Goal: Task Accomplishment & Management: Manage account settings

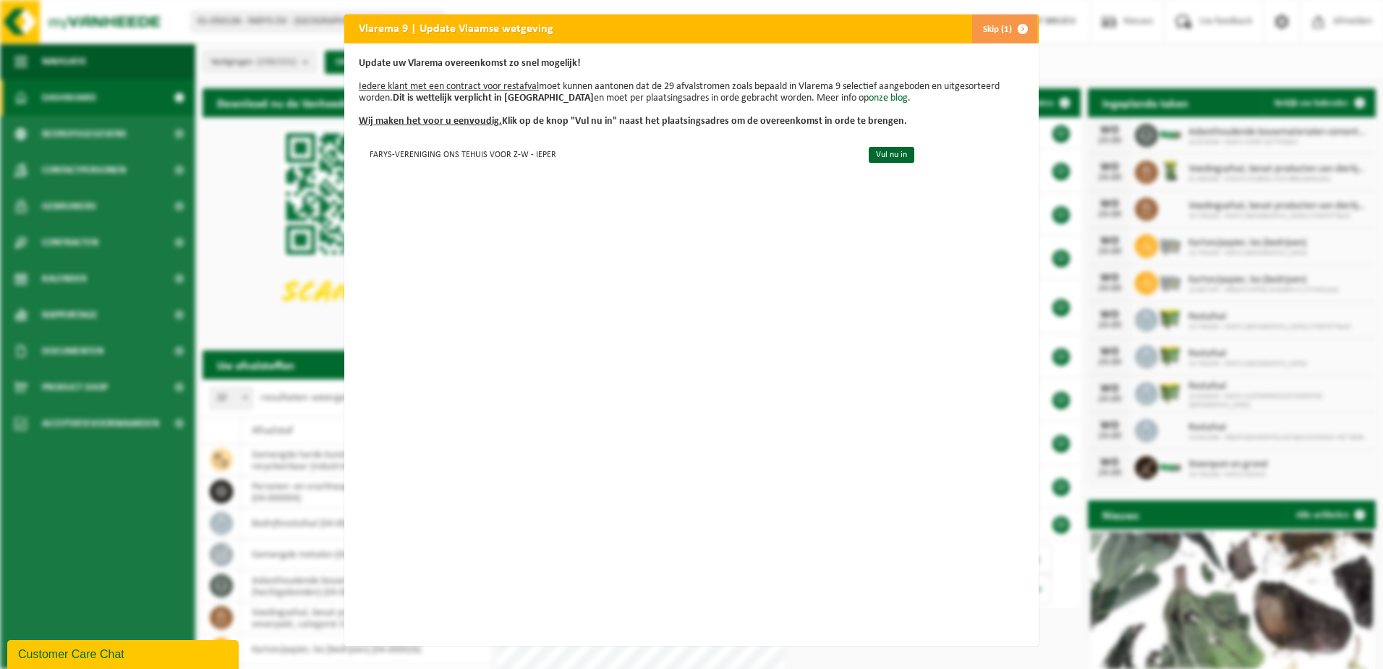
click at [1009, 26] on span "button" at bounding box center [1023, 28] width 29 height 29
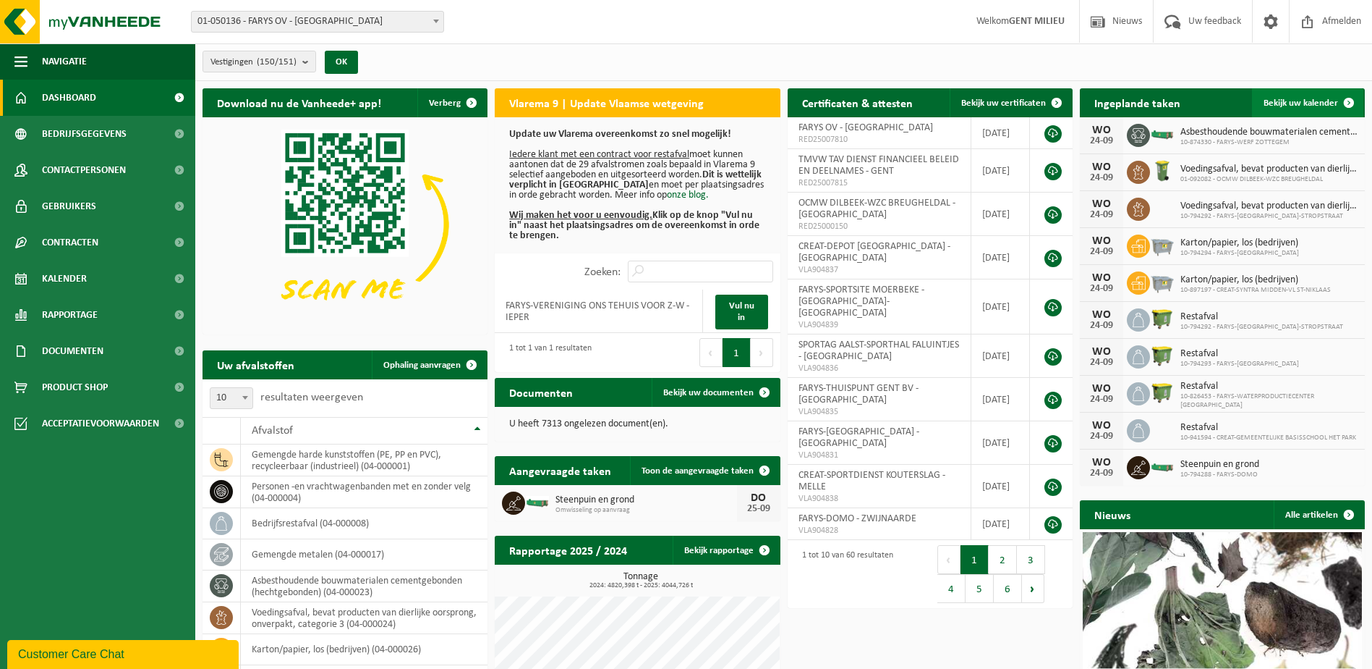
click at [1280, 98] on span "Bekijk uw kalender" at bounding box center [1301, 102] width 75 height 9
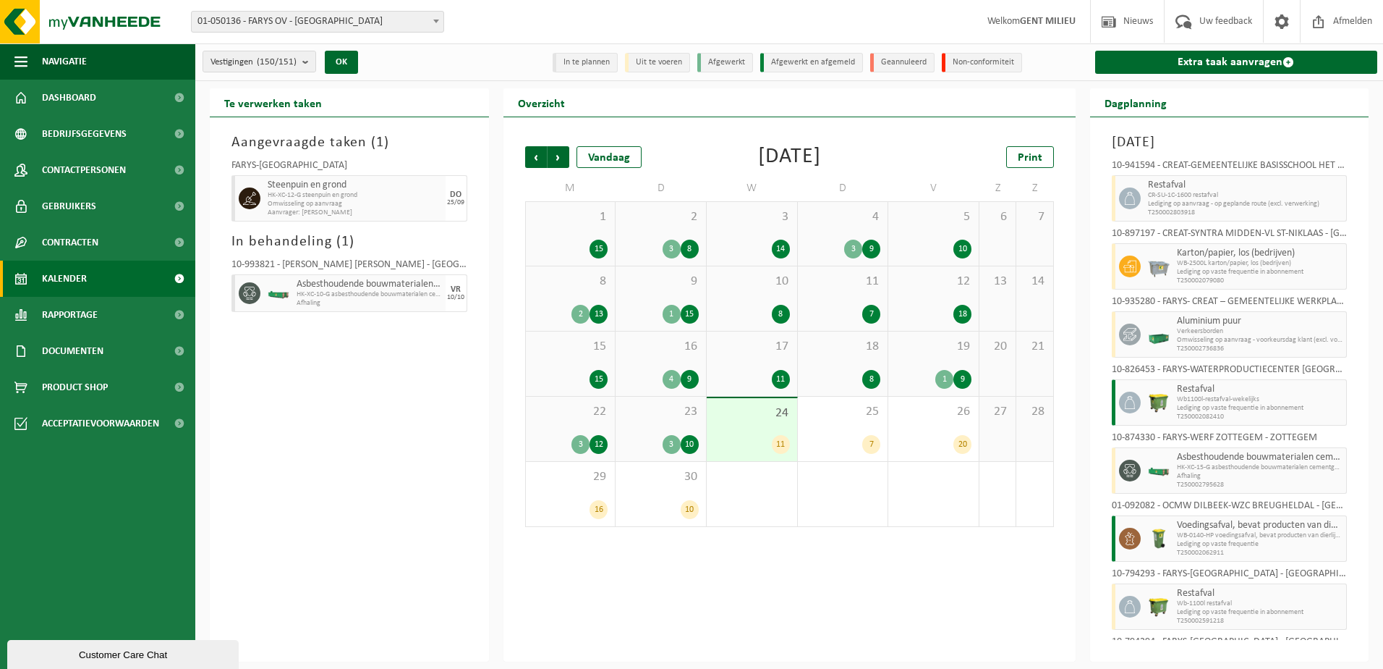
click at [253, 24] on span "01-050136 - FARYS OV - [GEOGRAPHIC_DATA]" at bounding box center [318, 22] width 252 height 20
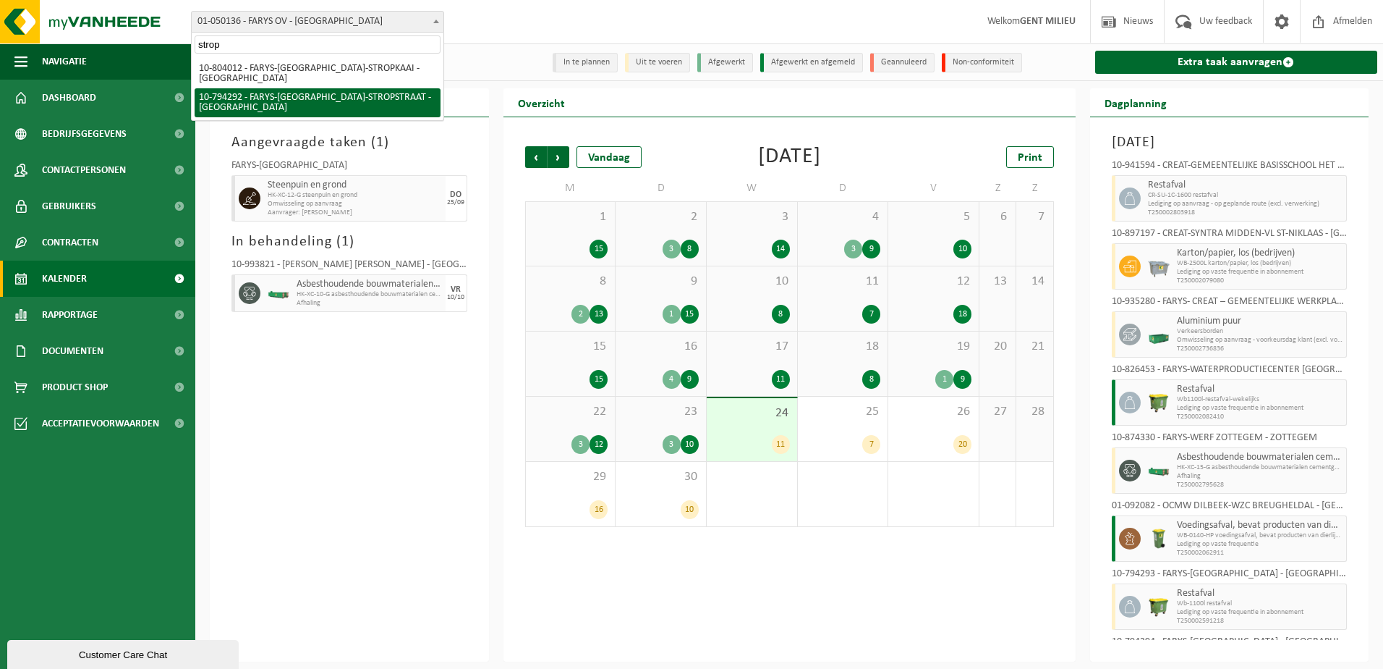
type input "strop"
select select "31011"
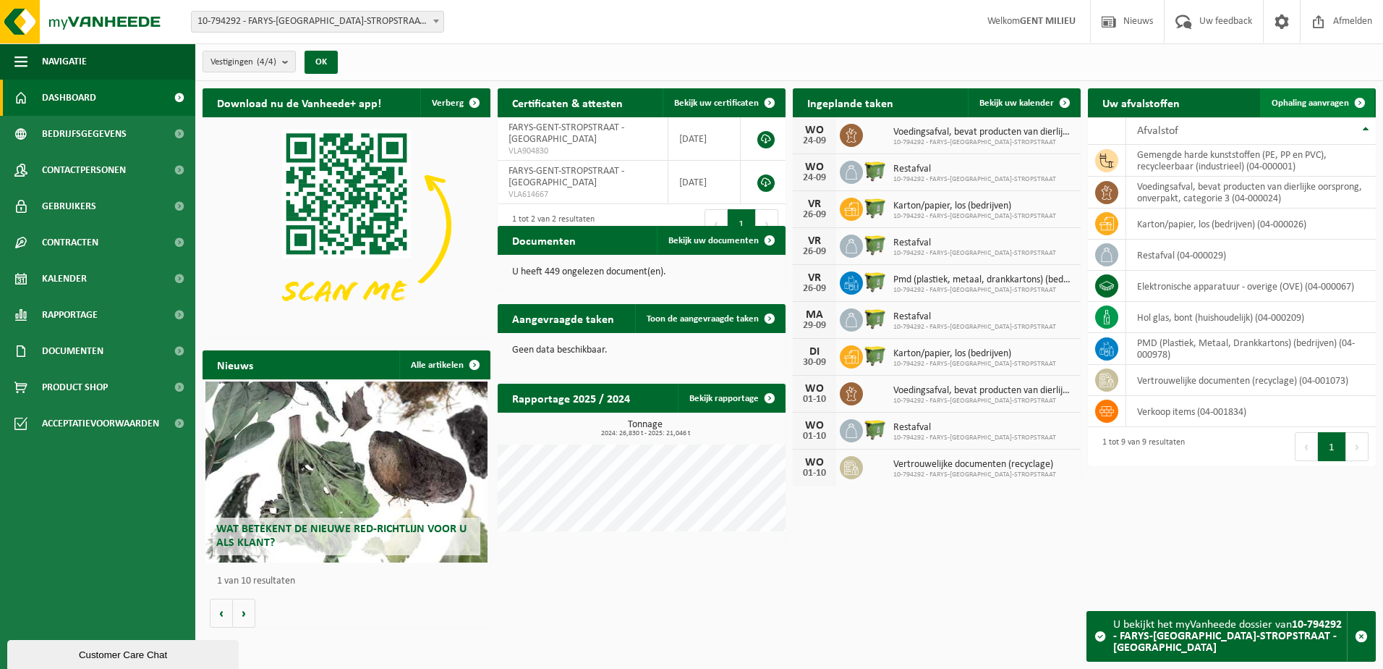
click at [1302, 100] on span "Ophaling aanvragen" at bounding box center [1310, 102] width 77 height 9
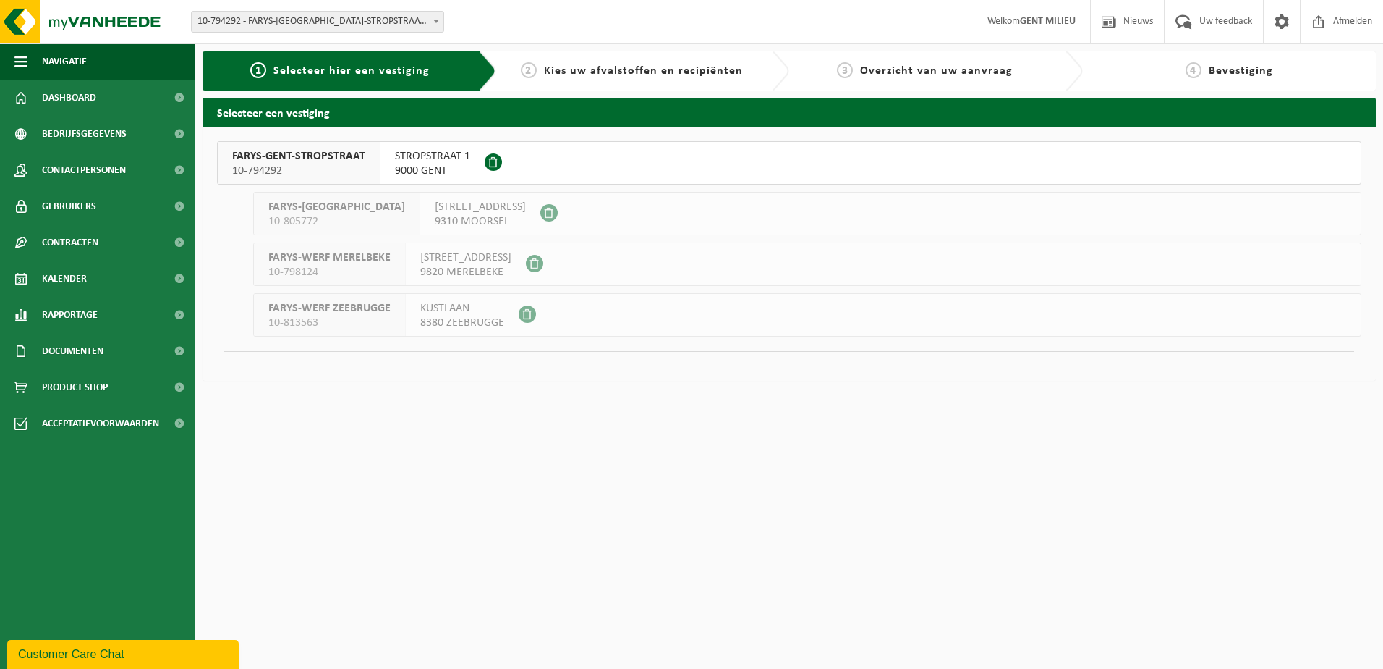
click at [283, 159] on span "FARYS-GENT-STROPSTRAAT" at bounding box center [298, 156] width 133 height 14
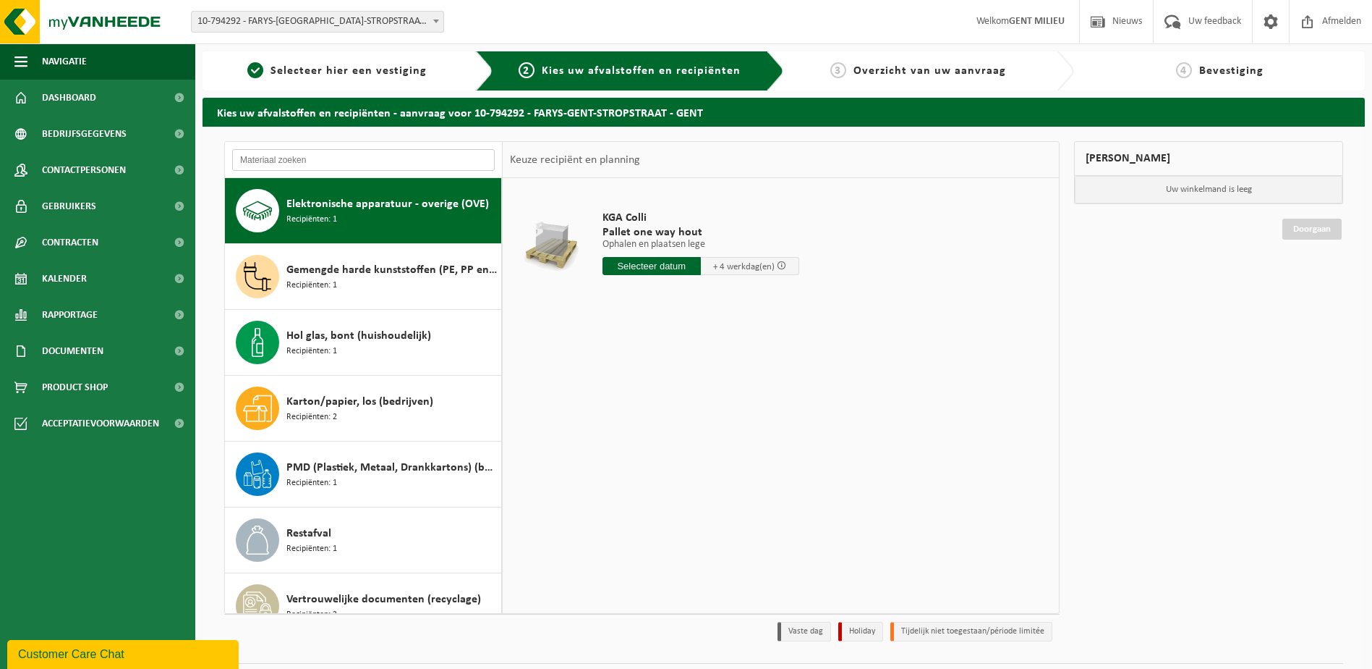
click at [334, 165] on input "text" at bounding box center [363, 160] width 263 height 22
type input "r"
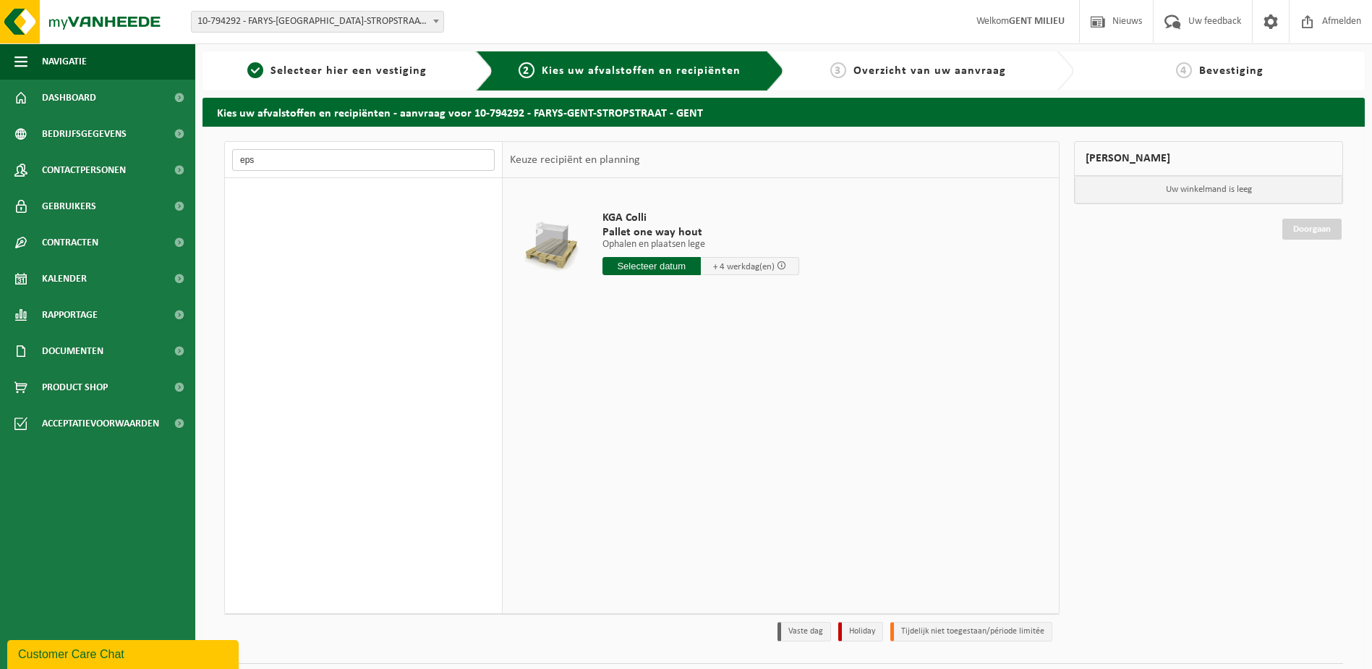
type input "eps"
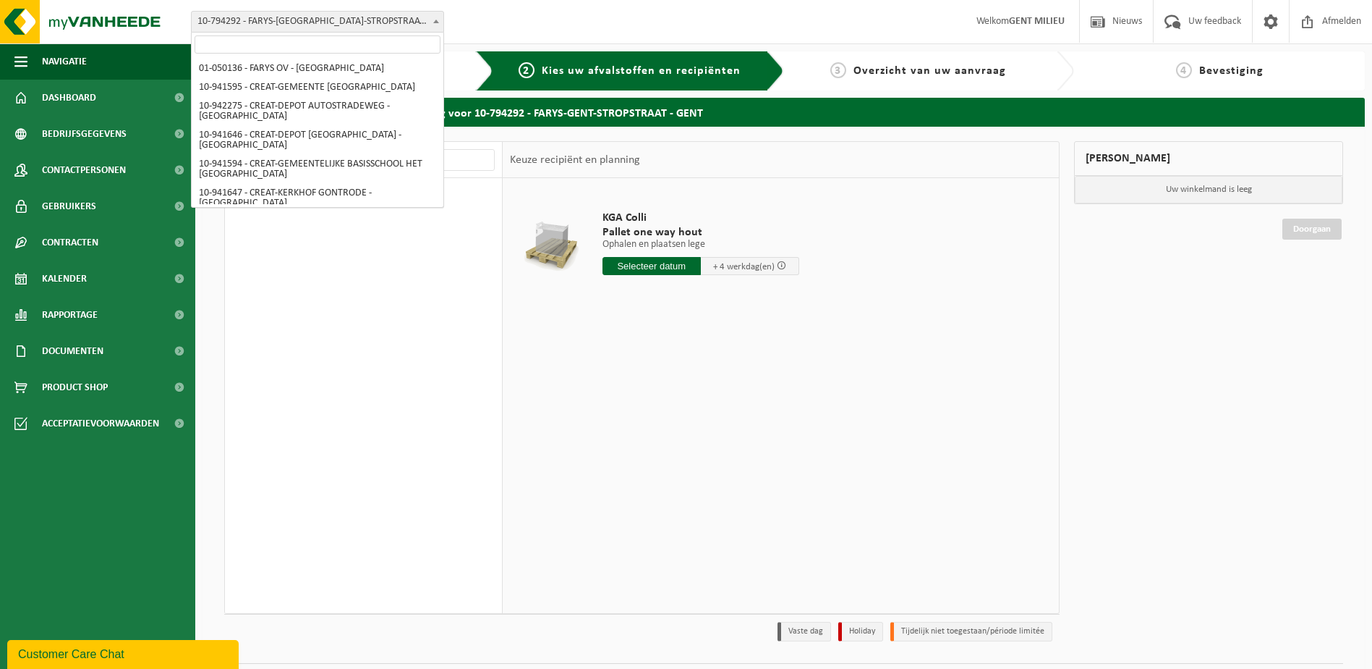
click at [267, 22] on span "10-794292 - FARYS-[GEOGRAPHIC_DATA]-STROPSTRAAT - [GEOGRAPHIC_DATA]" at bounding box center [318, 22] width 252 height 20
select select "7075"
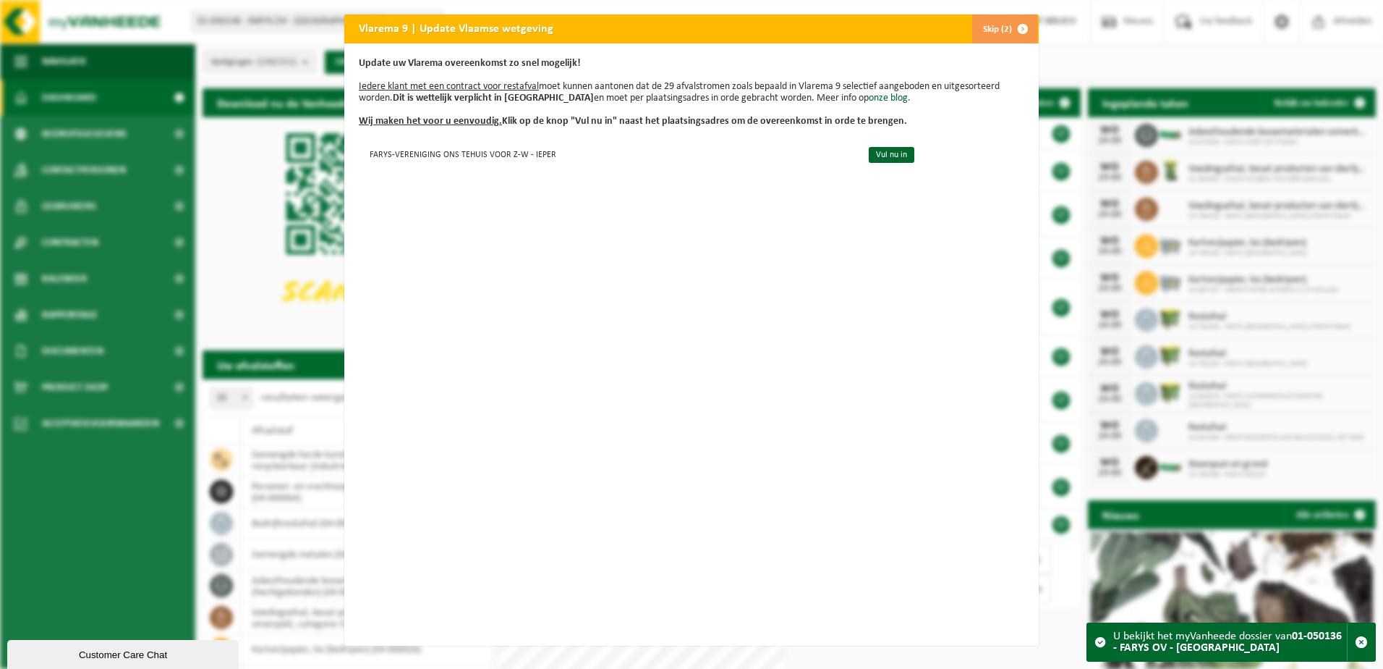
click at [1009, 36] on span "button" at bounding box center [1023, 28] width 29 height 29
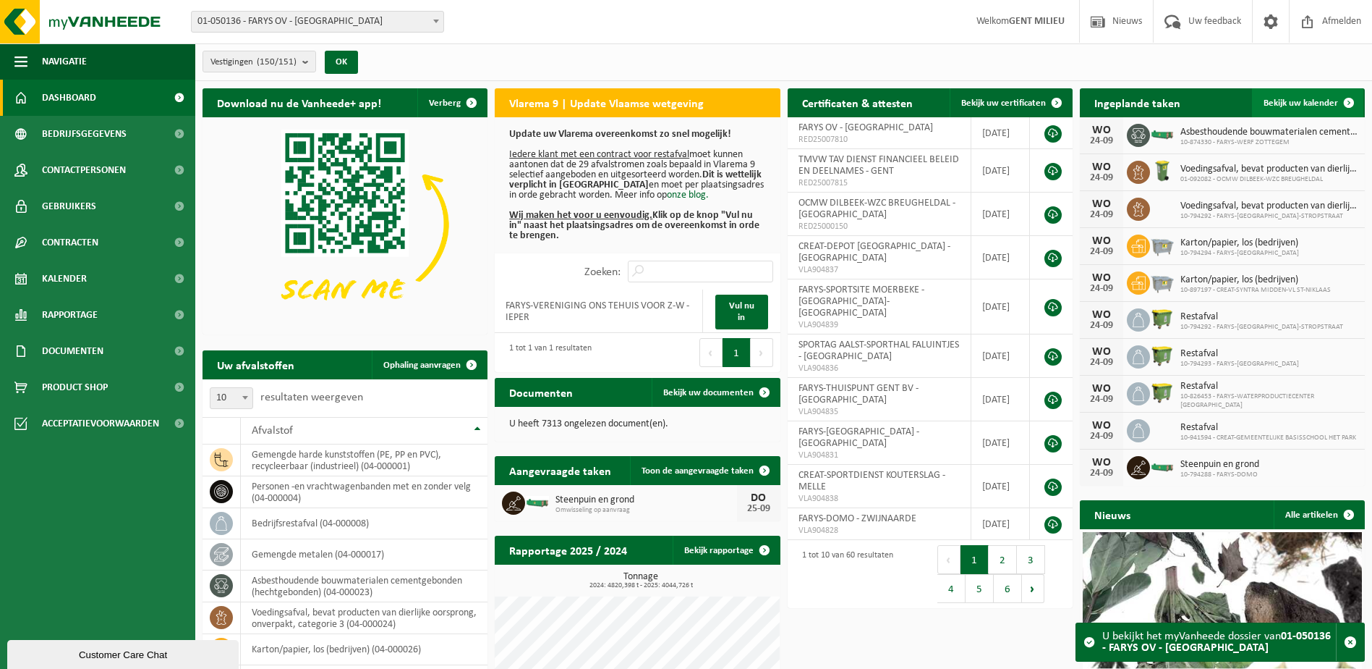
click at [1289, 101] on span "Bekijk uw kalender" at bounding box center [1301, 102] width 75 height 9
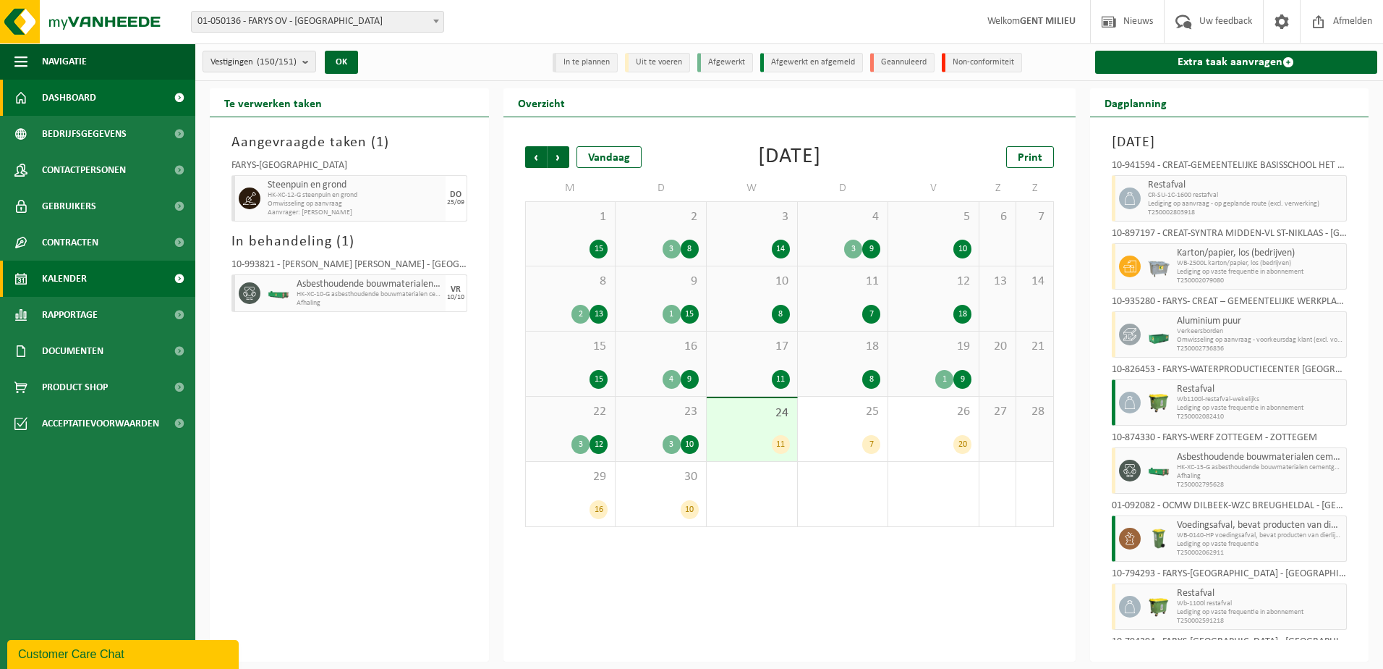
click at [62, 98] on span "Dashboard" at bounding box center [69, 98] width 54 height 36
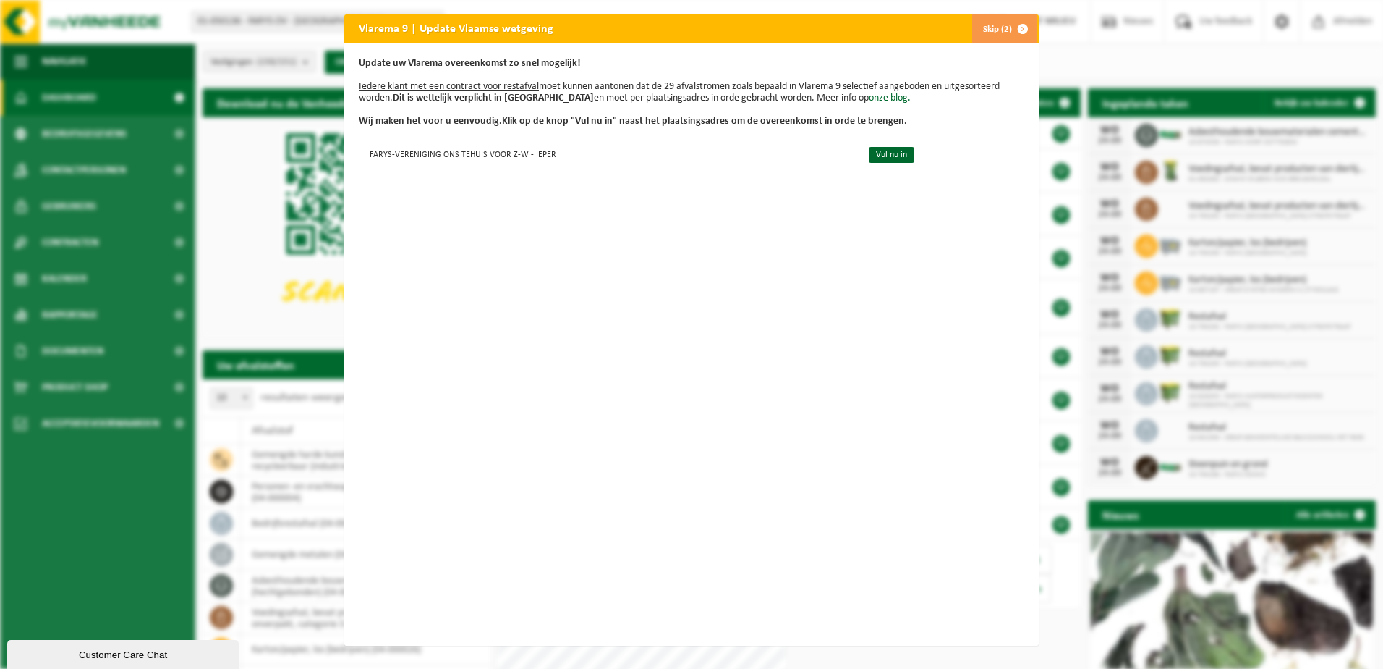
click at [988, 28] on button "Skip (2)" at bounding box center [1005, 28] width 66 height 29
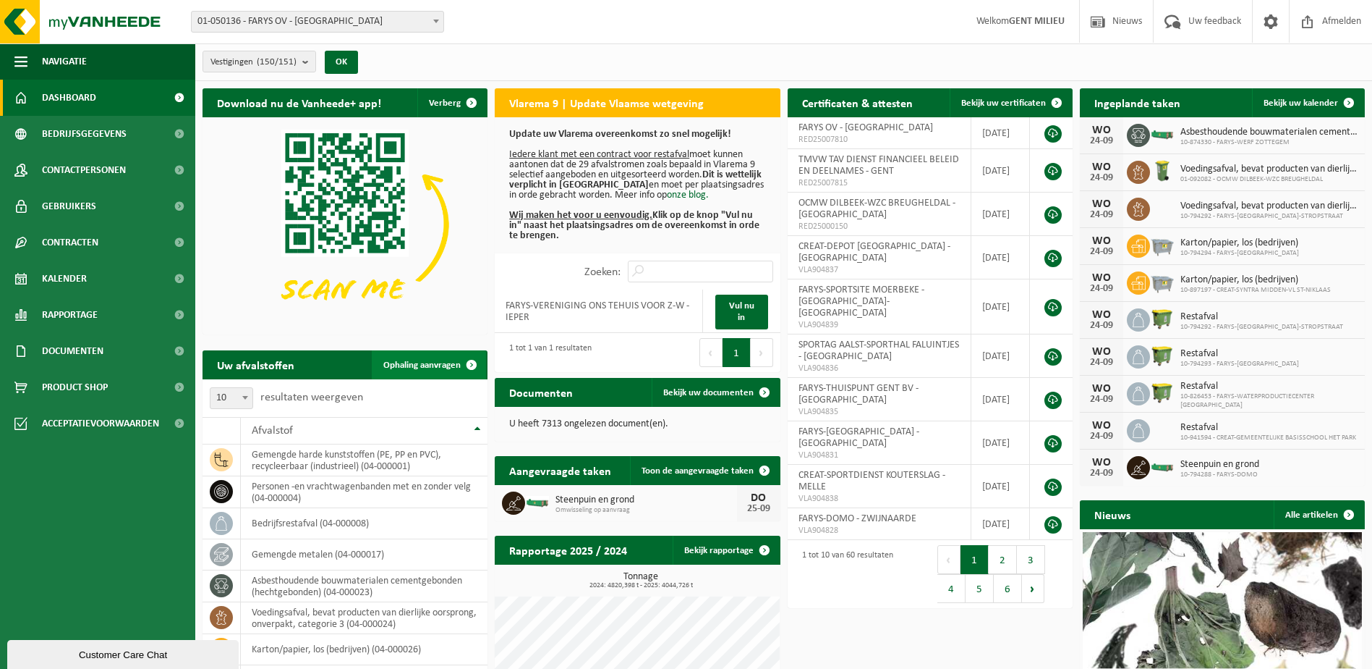
click at [403, 361] on span "Ophaling aanvragen" at bounding box center [421, 364] width 77 height 9
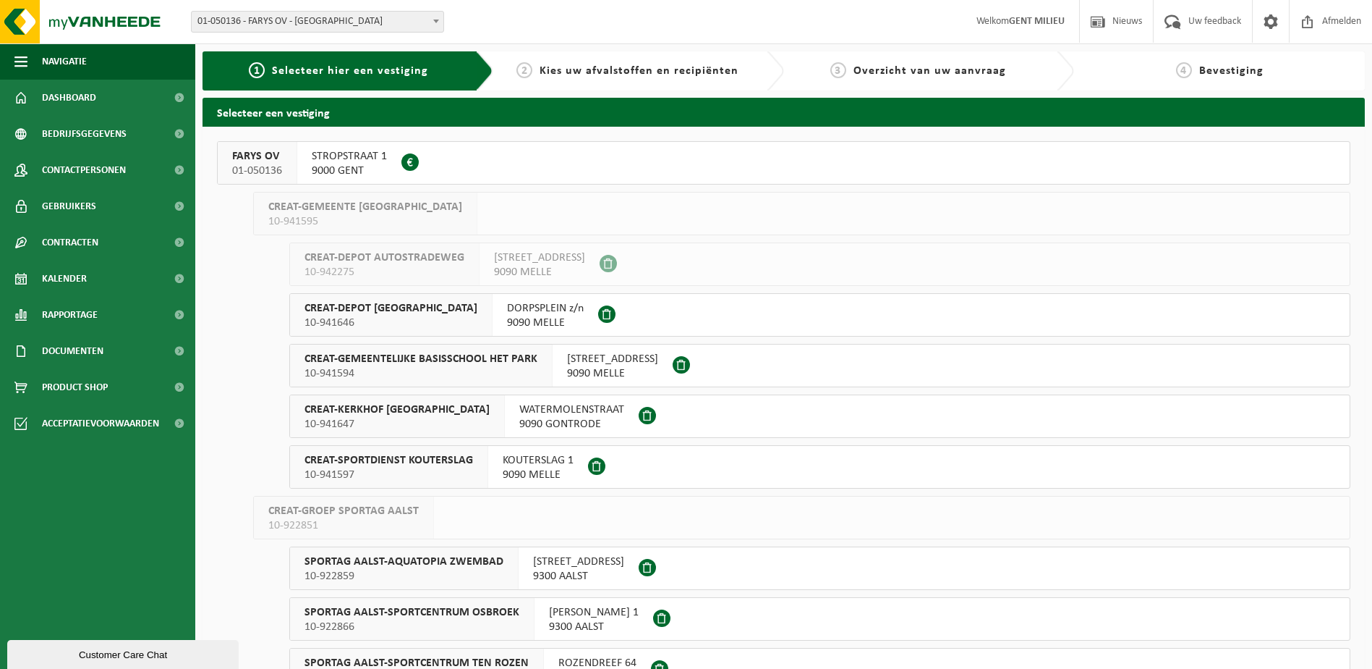
click at [257, 156] on span "FARYS OV" at bounding box center [257, 156] width 50 height 14
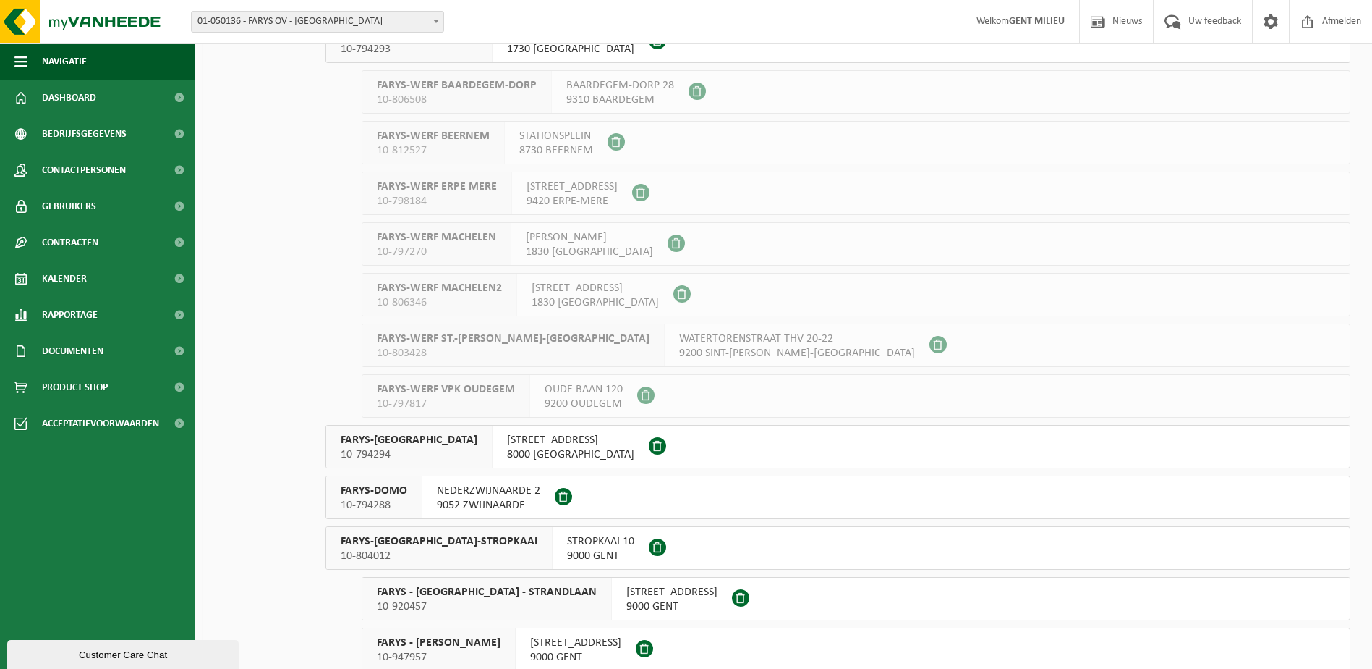
scroll to position [6614, 0]
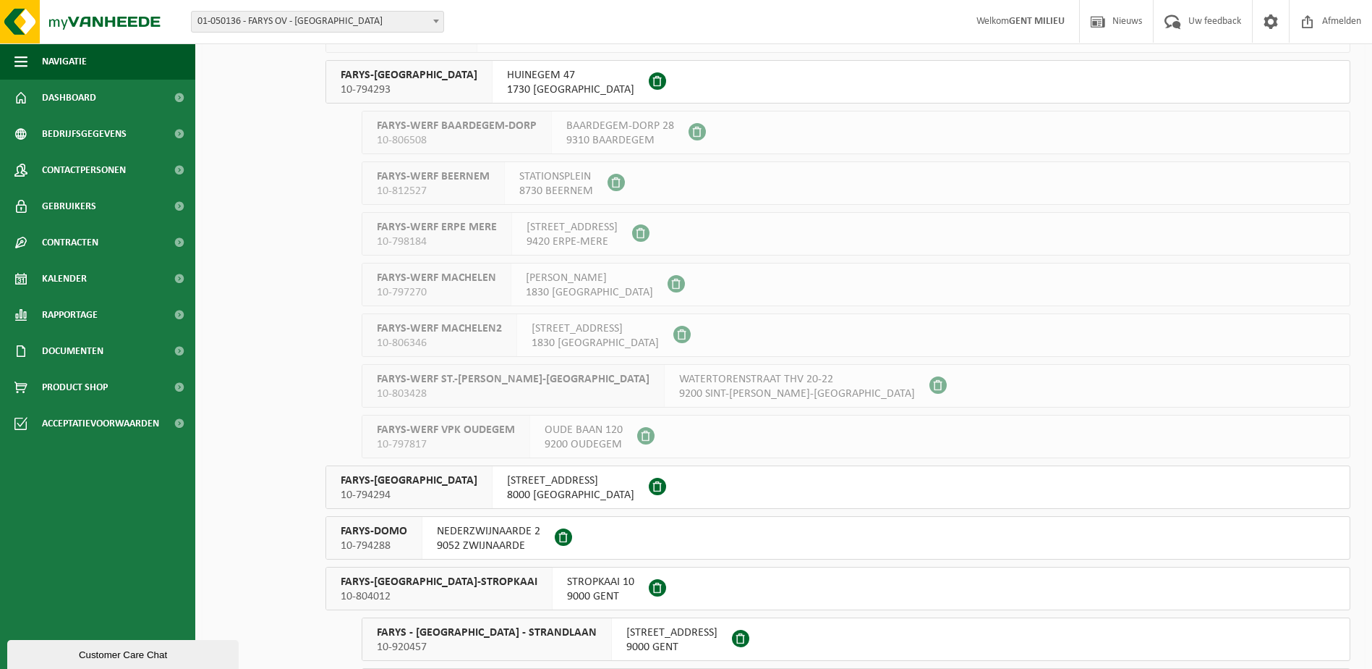
click at [362, 536] on span "FARYS-DOMO" at bounding box center [374, 531] width 67 height 14
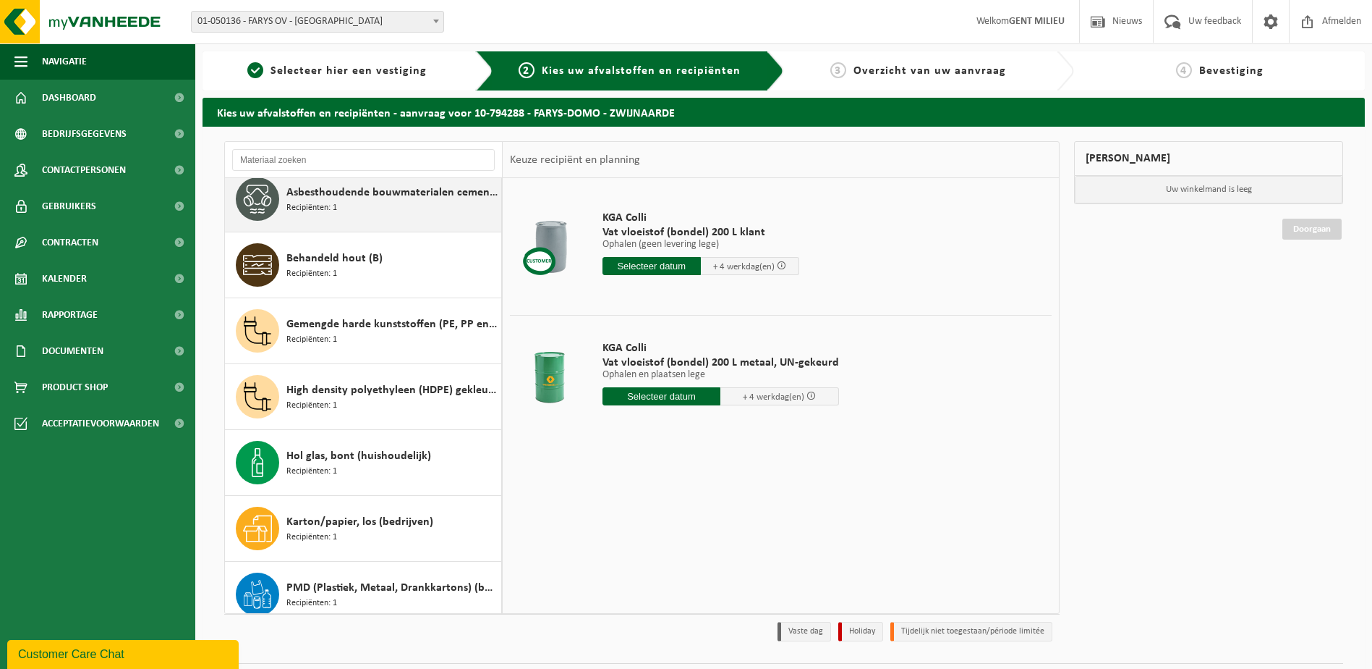
scroll to position [131, 0]
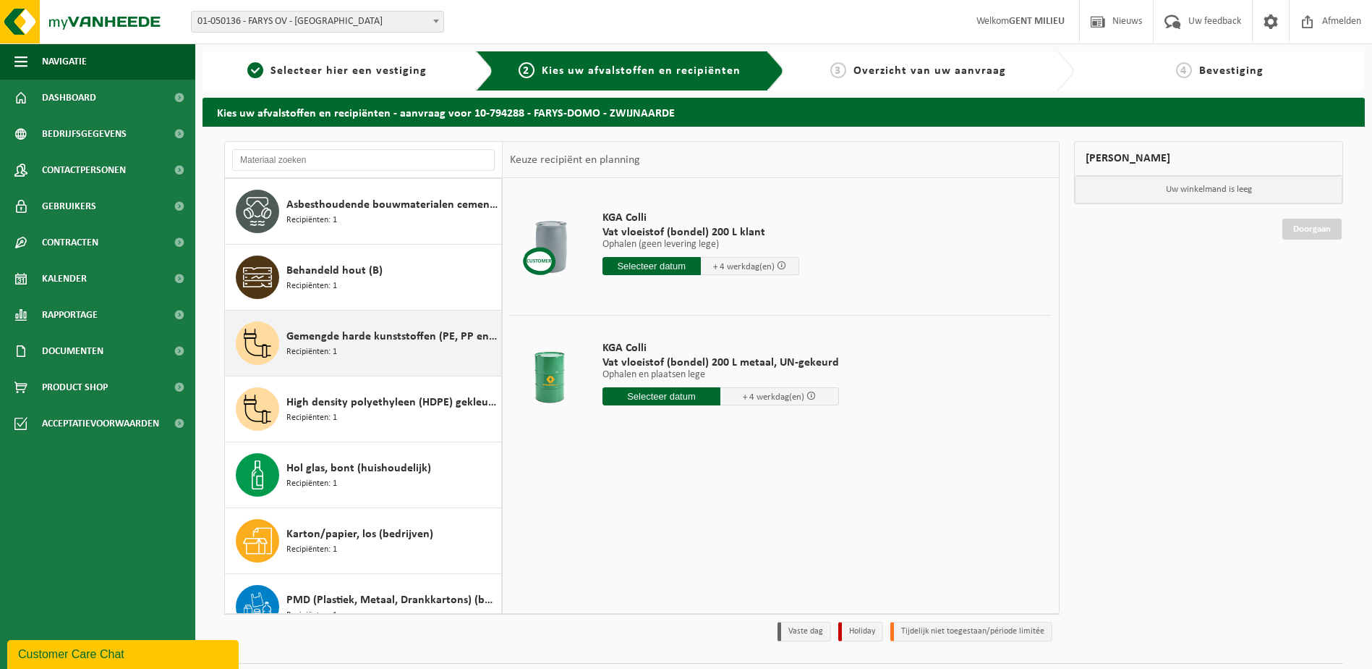
click at [363, 350] on div "Gemengde harde kunststoffen (PE, PP en PVC), recycleerbaar (industrieel) Recipi…" at bounding box center [392, 342] width 211 height 43
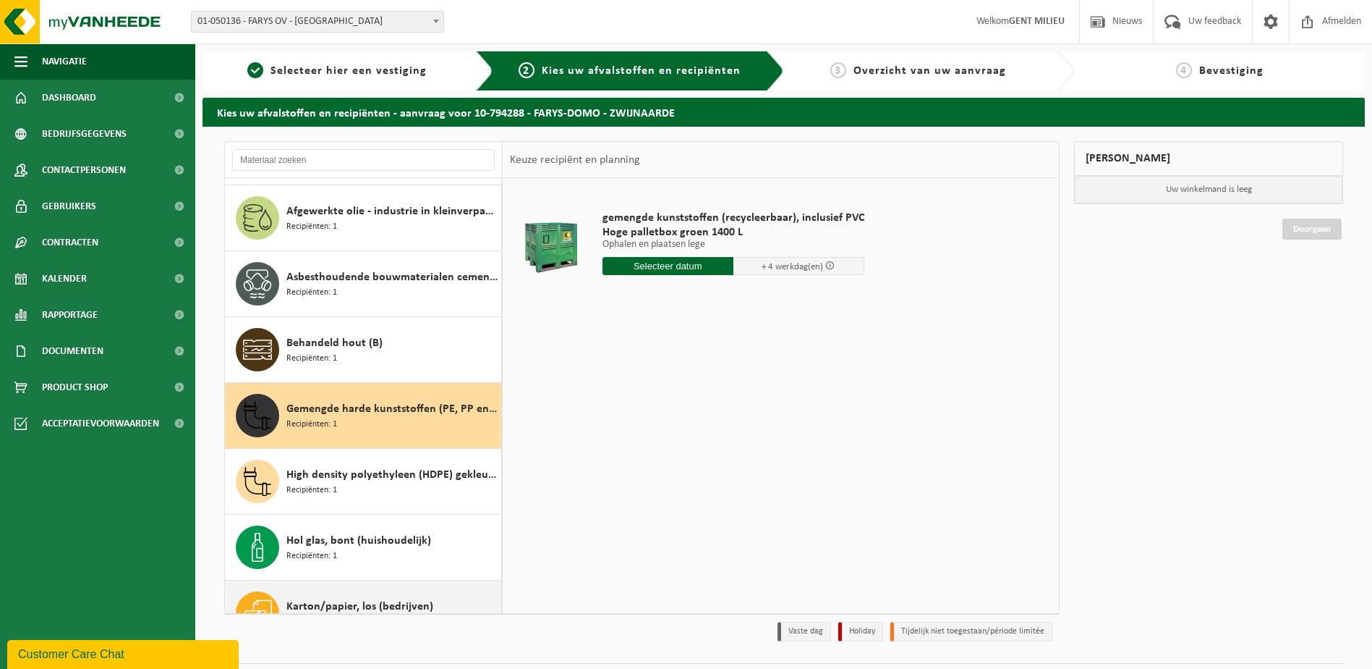
scroll to position [0, 0]
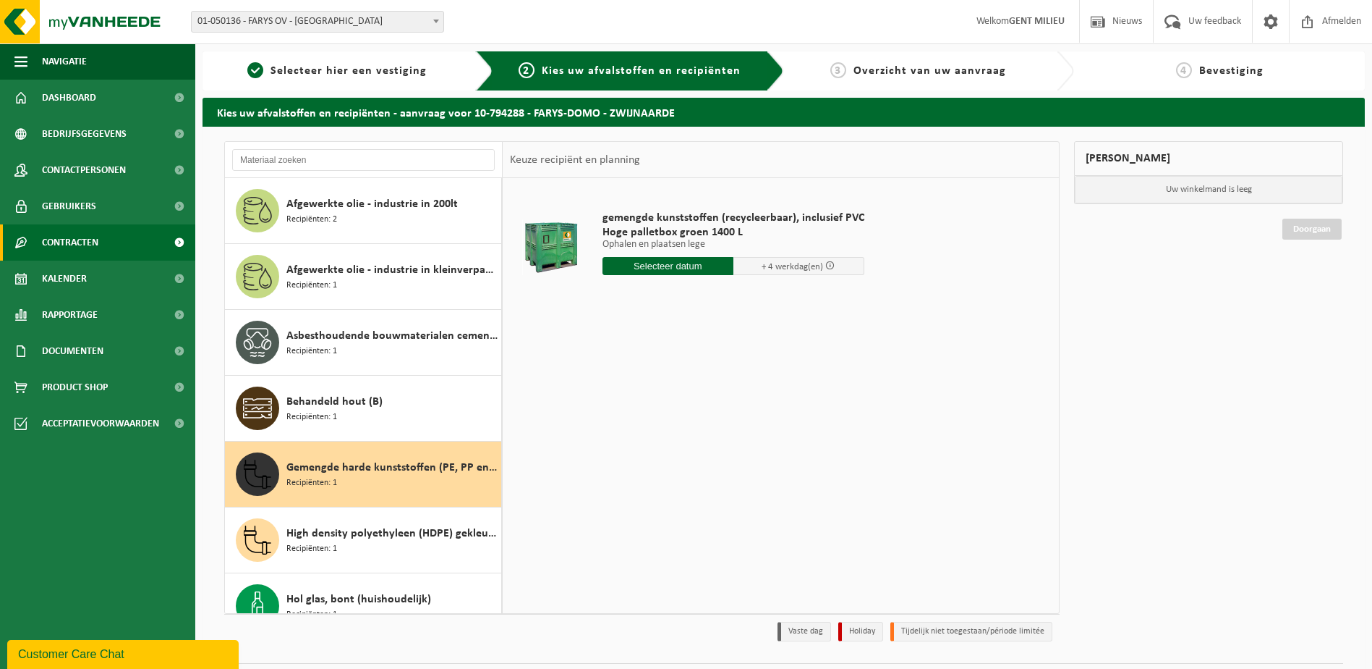
click at [103, 248] on link "Contracten" at bounding box center [97, 242] width 195 height 36
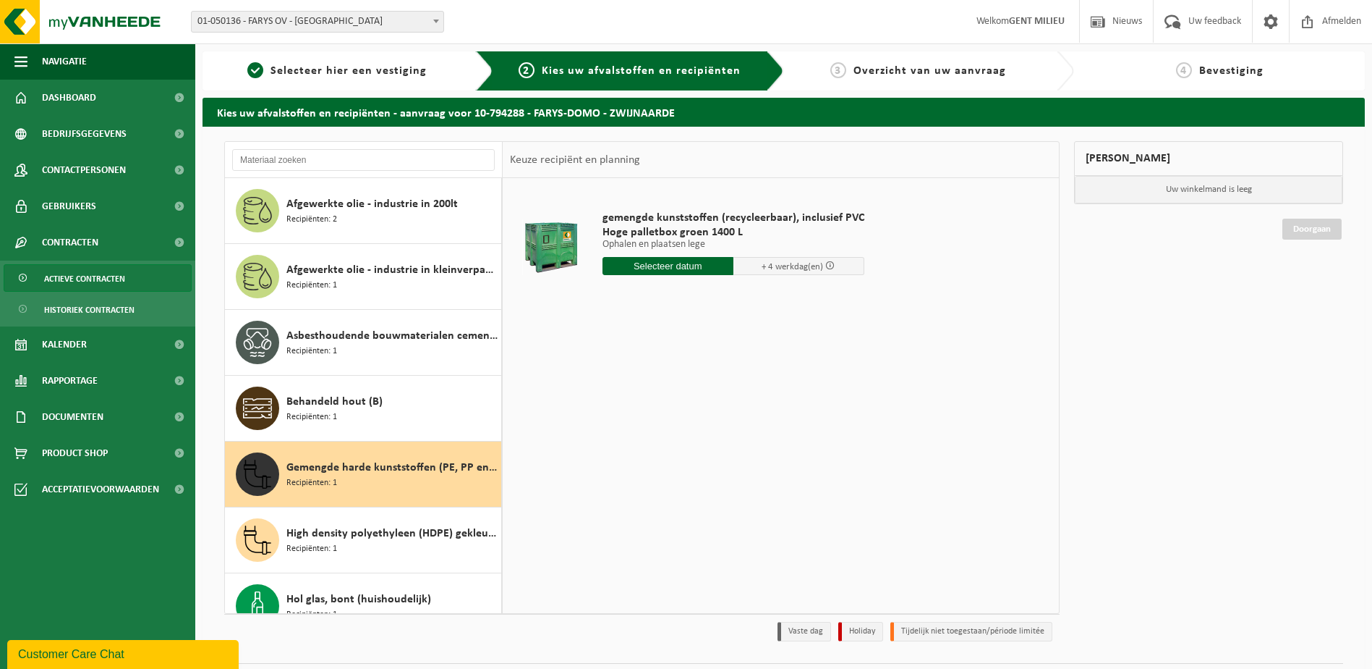
click at [105, 285] on span "Actieve contracten" at bounding box center [84, 278] width 81 height 27
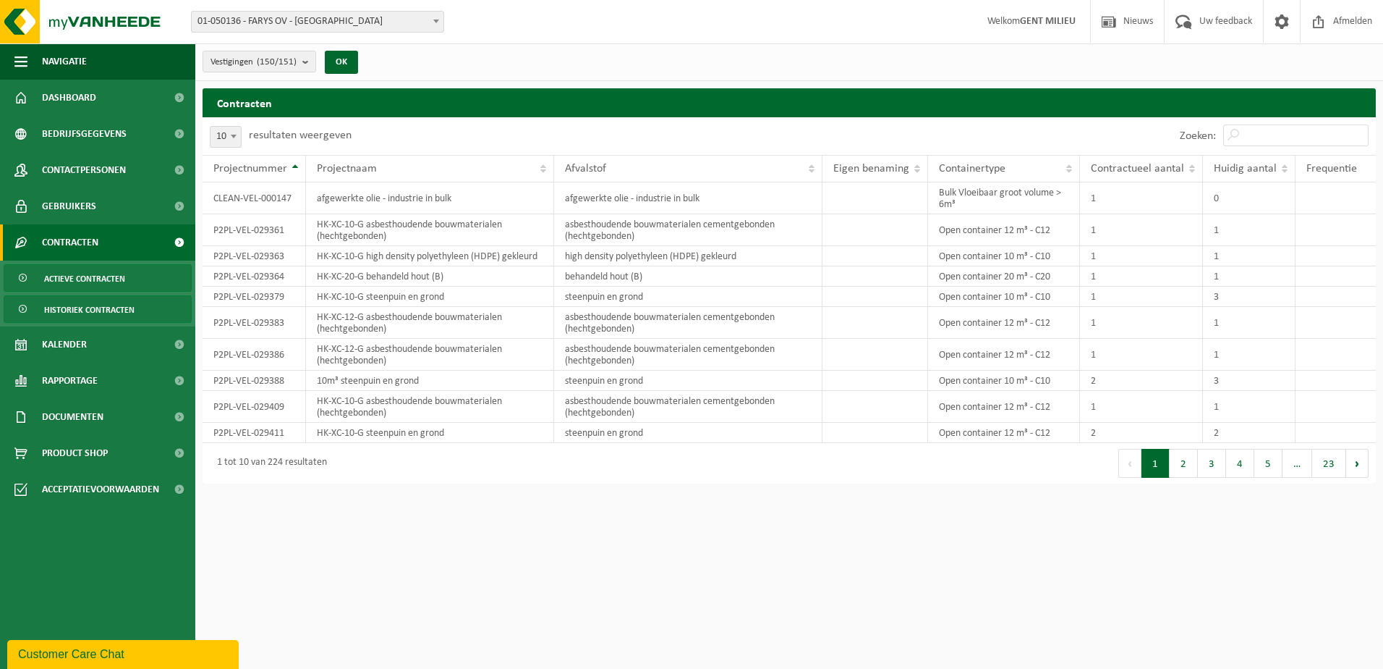
click at [107, 303] on span "Historiek contracten" at bounding box center [89, 309] width 90 height 27
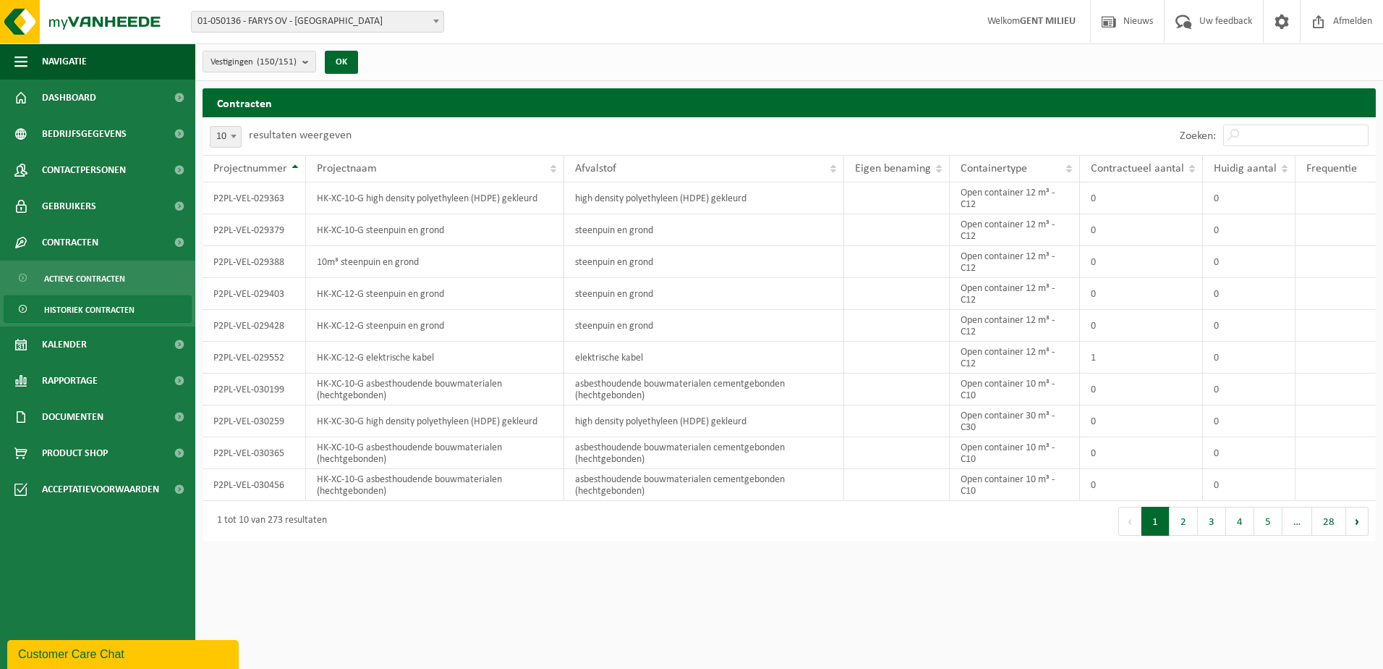
click at [284, 17] on span "01-050136 - FARYS OV - [GEOGRAPHIC_DATA]" at bounding box center [318, 22] width 252 height 20
type input "stropk"
select select "34324"
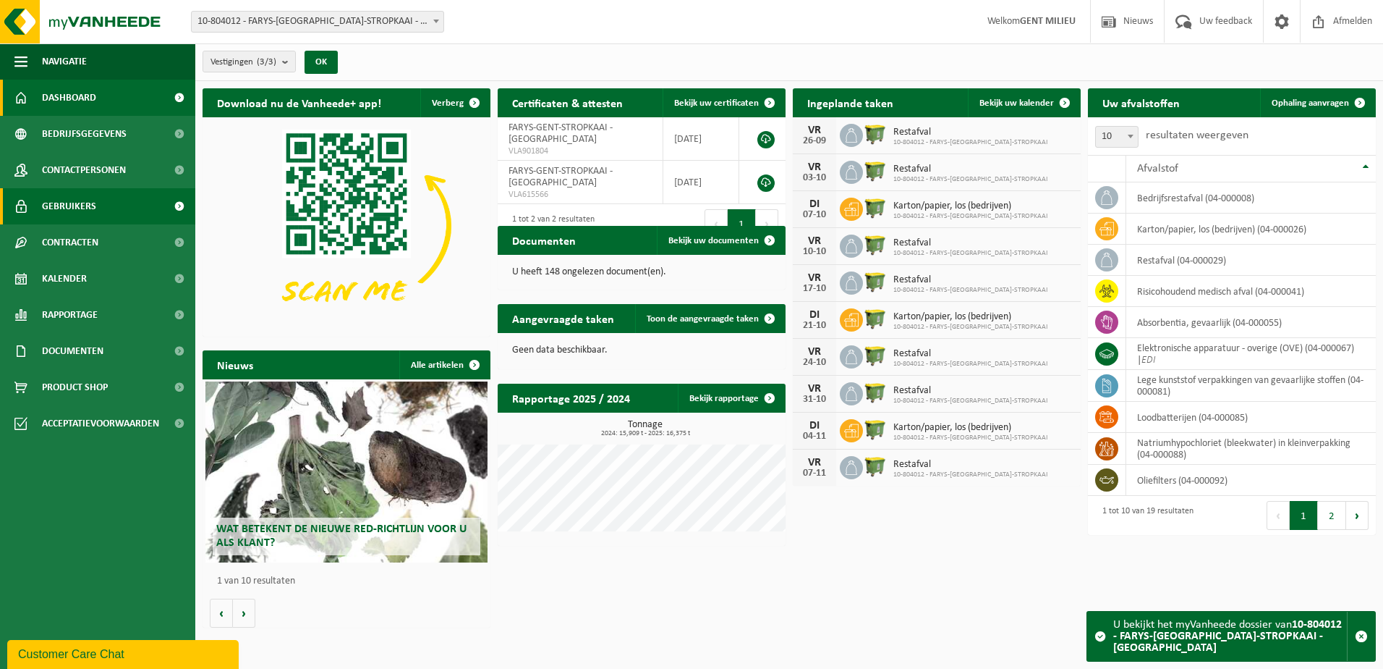
click at [58, 224] on span "Gebruikers" at bounding box center [69, 206] width 54 height 36
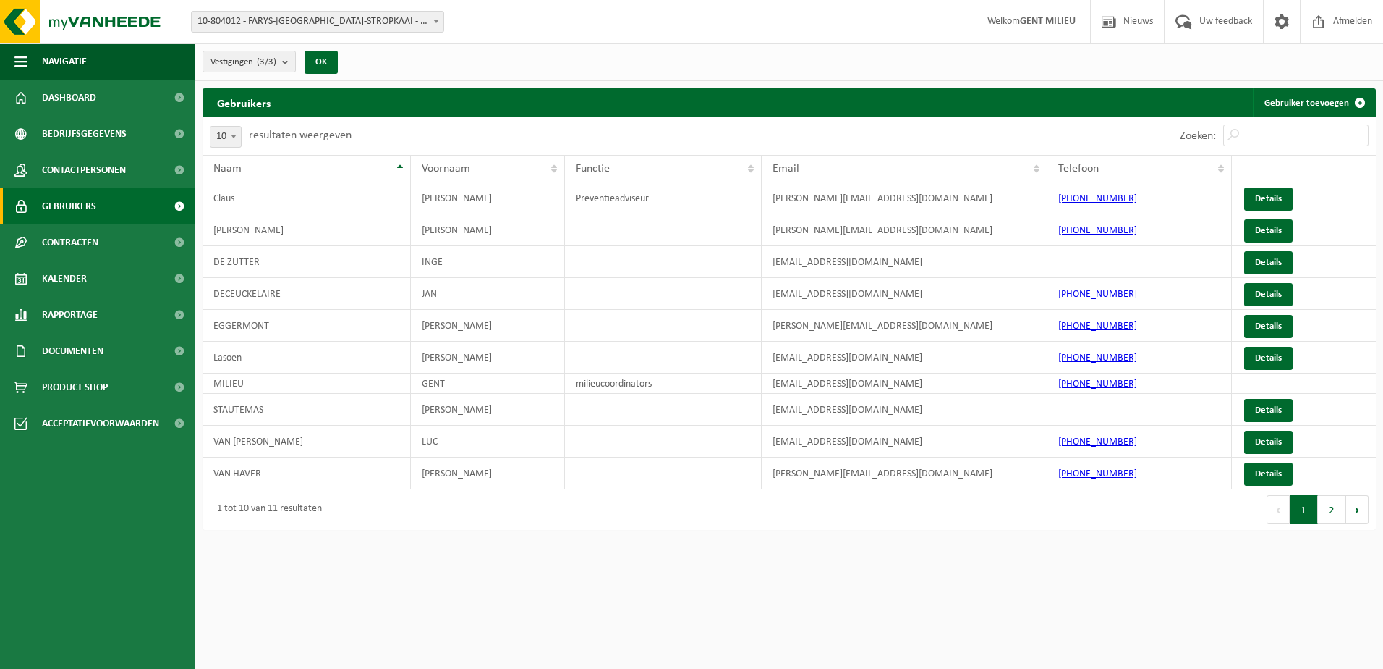
click at [62, 245] on span "Contracten" at bounding box center [70, 242] width 56 height 36
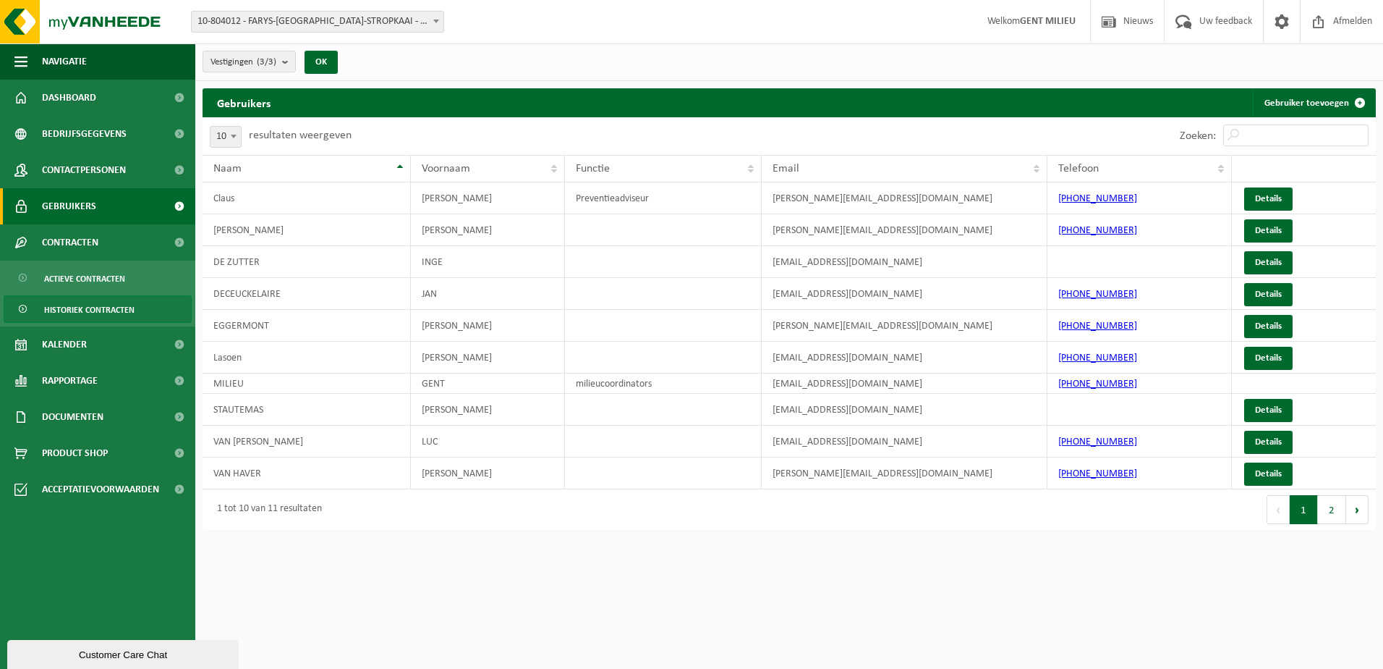
click at [76, 320] on span "Historiek contracten" at bounding box center [89, 309] width 90 height 27
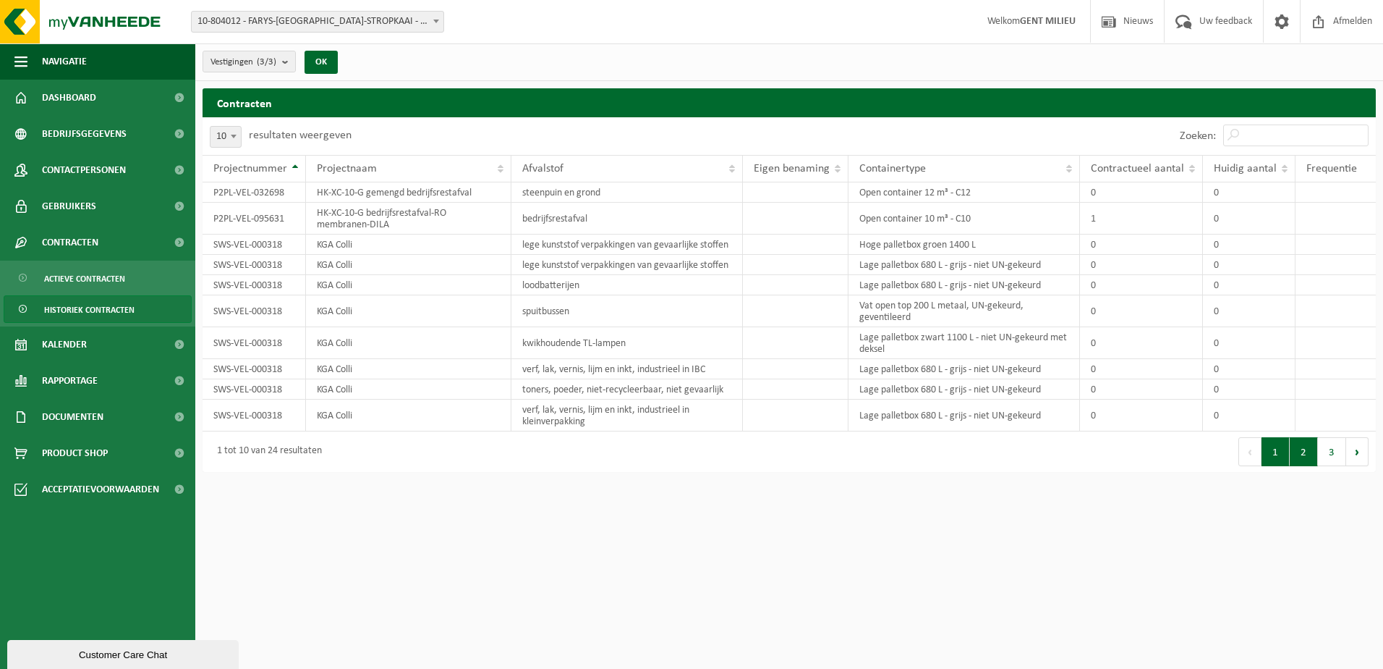
click at [1303, 456] on button "2" at bounding box center [1304, 451] width 28 height 29
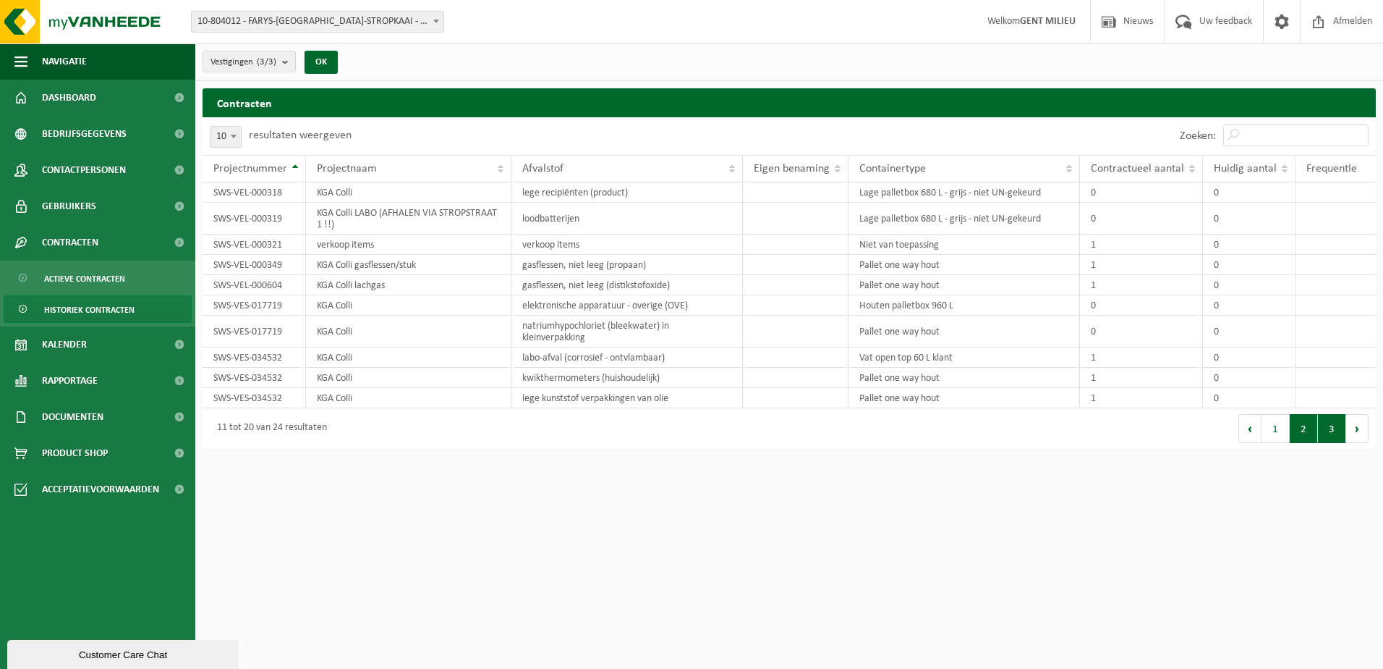
click at [1325, 431] on button "3" at bounding box center [1332, 428] width 28 height 29
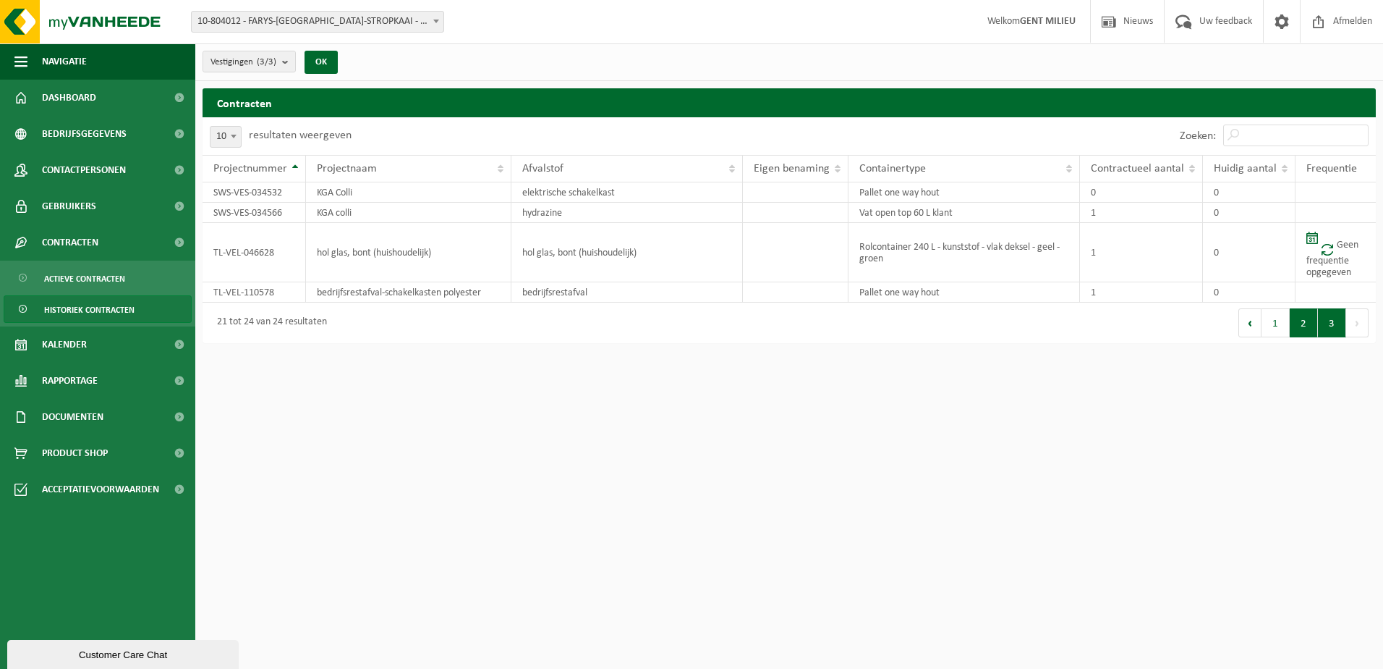
click at [1298, 321] on button "2" at bounding box center [1304, 322] width 28 height 29
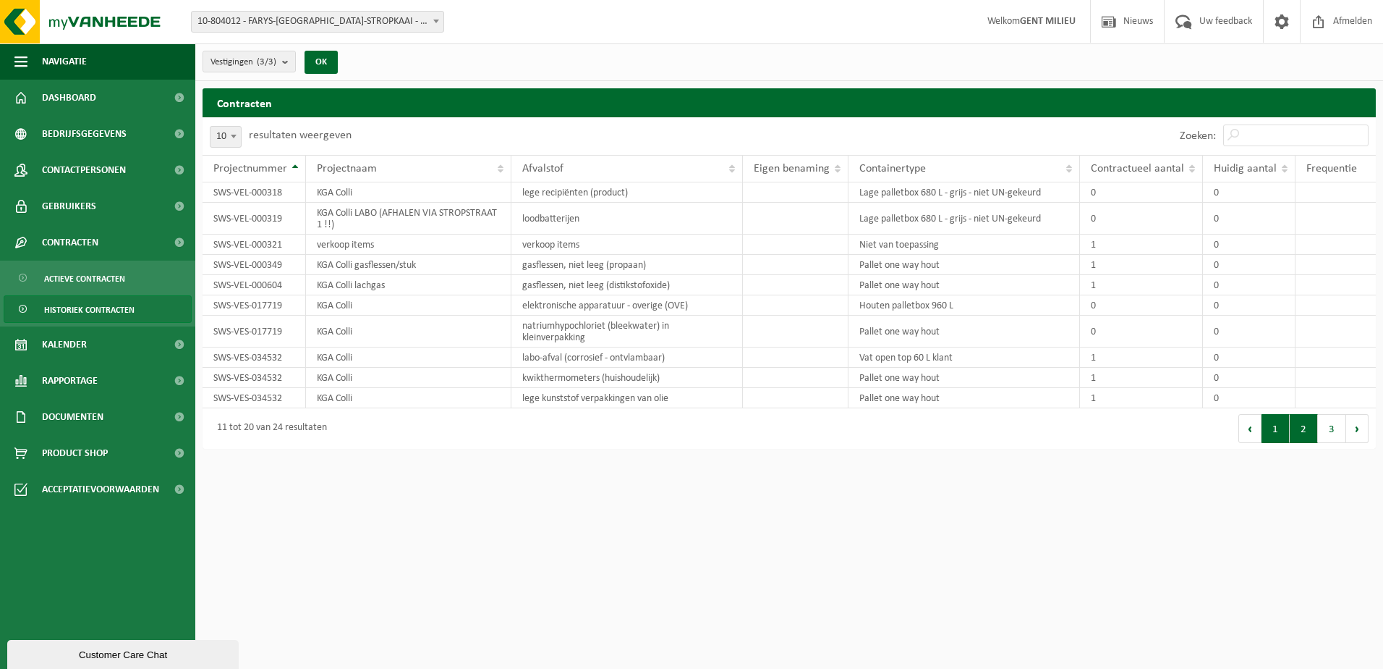
click at [1283, 431] on button "1" at bounding box center [1276, 428] width 28 height 29
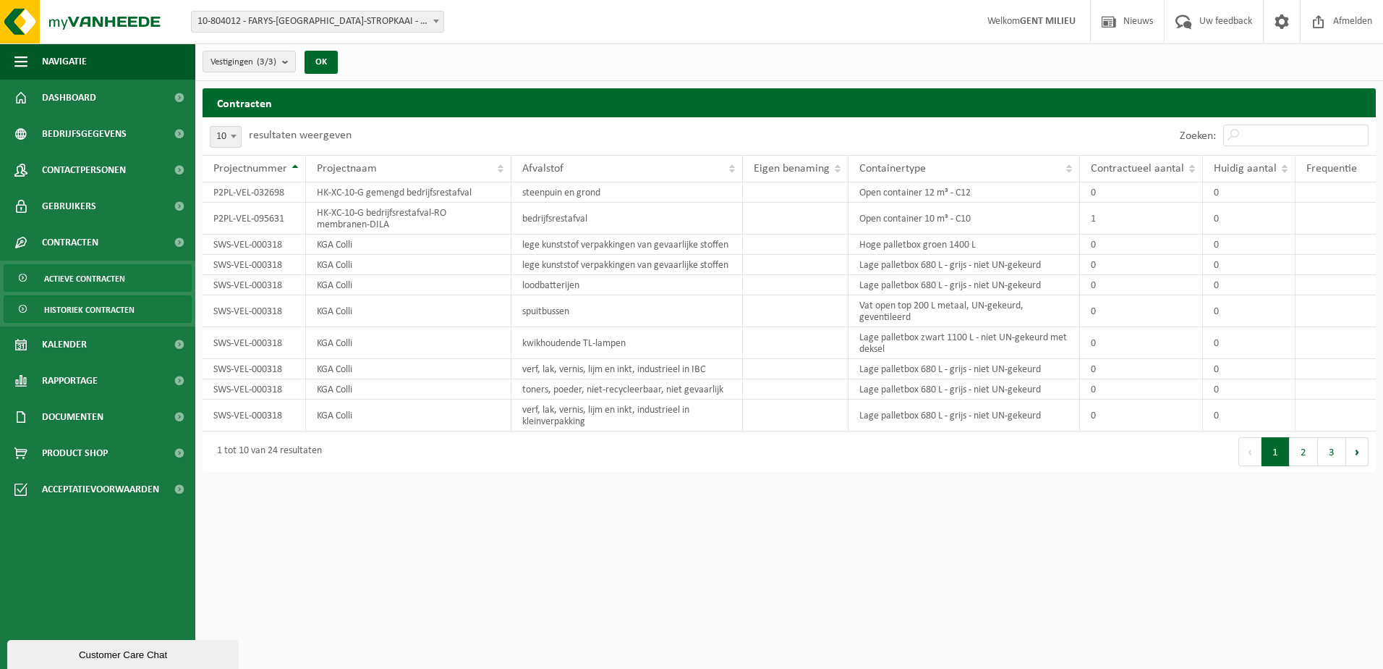
click at [80, 280] on span "Actieve contracten" at bounding box center [84, 278] width 81 height 27
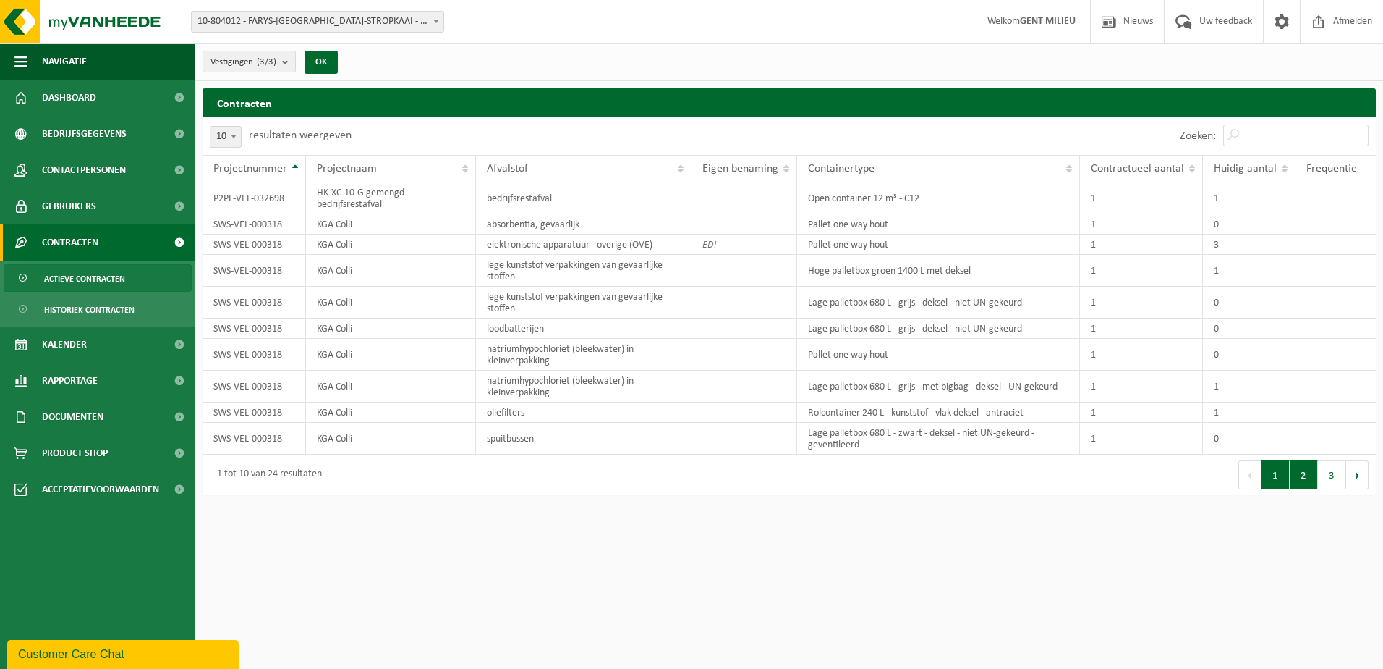
click at [1297, 484] on button "2" at bounding box center [1304, 474] width 28 height 29
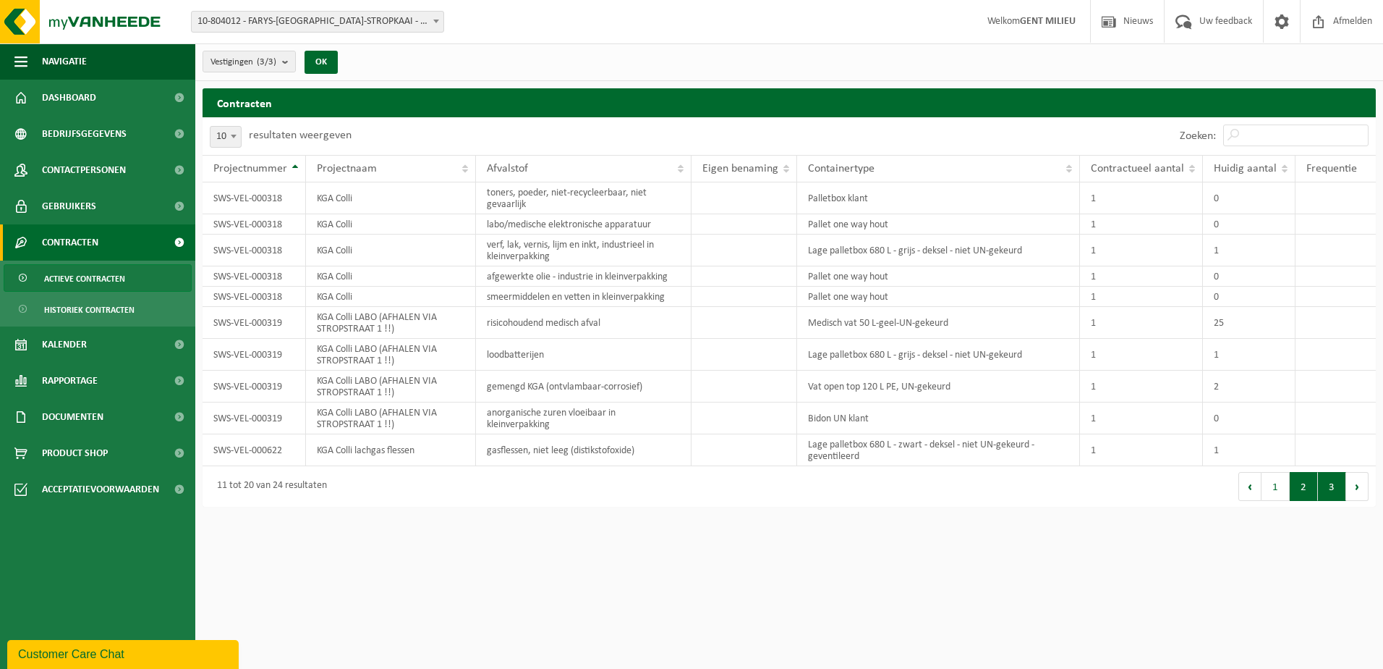
click at [1345, 482] on button "3" at bounding box center [1332, 486] width 28 height 29
